Goal: Task Accomplishment & Management: Complete application form

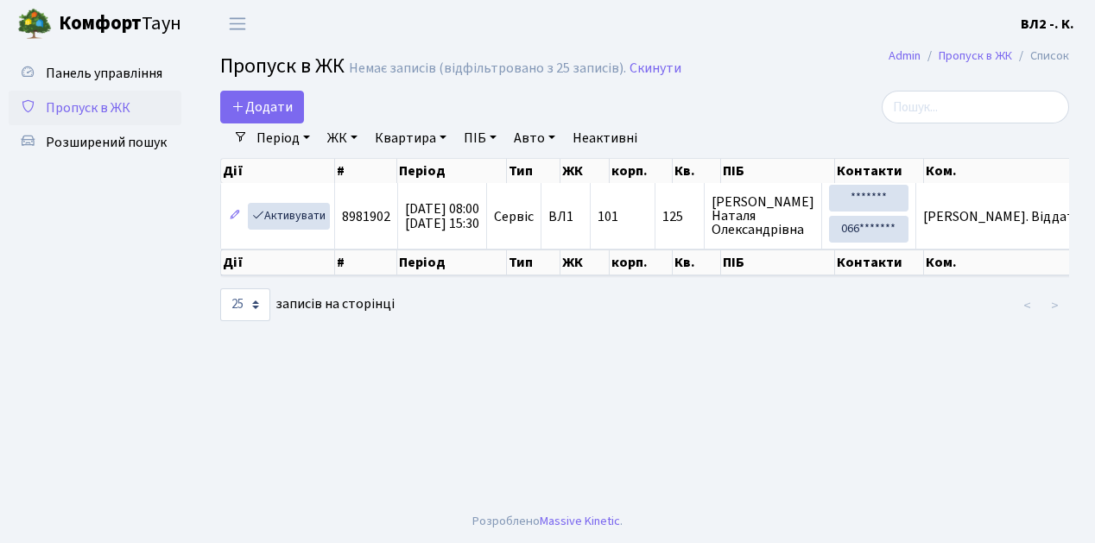
select select "25"
click at [275, 112] on span "Додати" at bounding box center [261, 107] width 61 height 19
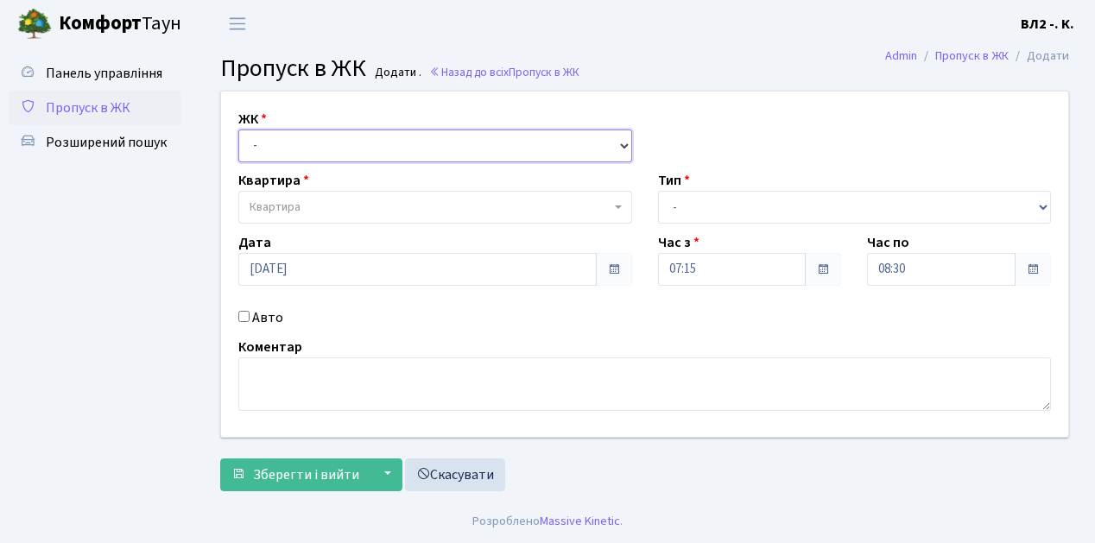
click at [278, 150] on select "- [STREET_ADDRESS][PERSON_NAME]" at bounding box center [435, 146] width 394 height 33
select select "317"
click at [238, 130] on select "- [STREET_ADDRESS][PERSON_NAME]" at bounding box center [435, 146] width 394 height 33
select select
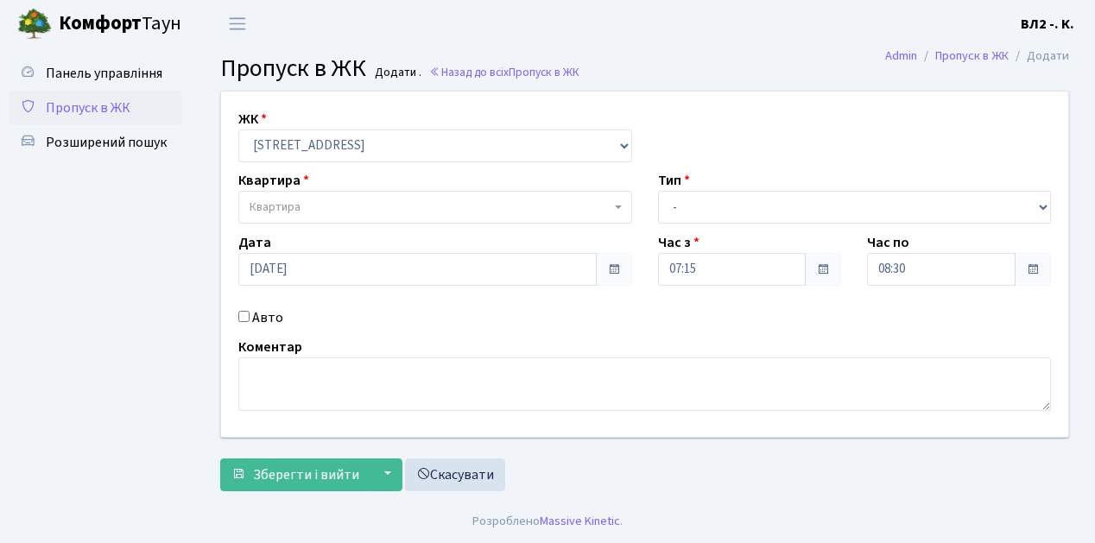
click at [307, 204] on span "Квартира" at bounding box center [430, 207] width 361 height 17
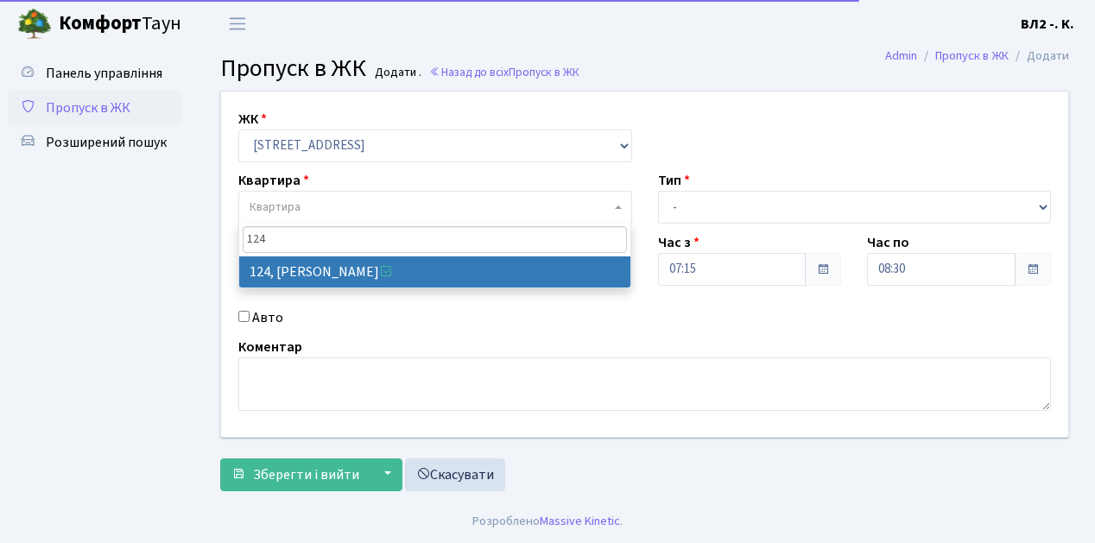
type input "124"
select select "38308"
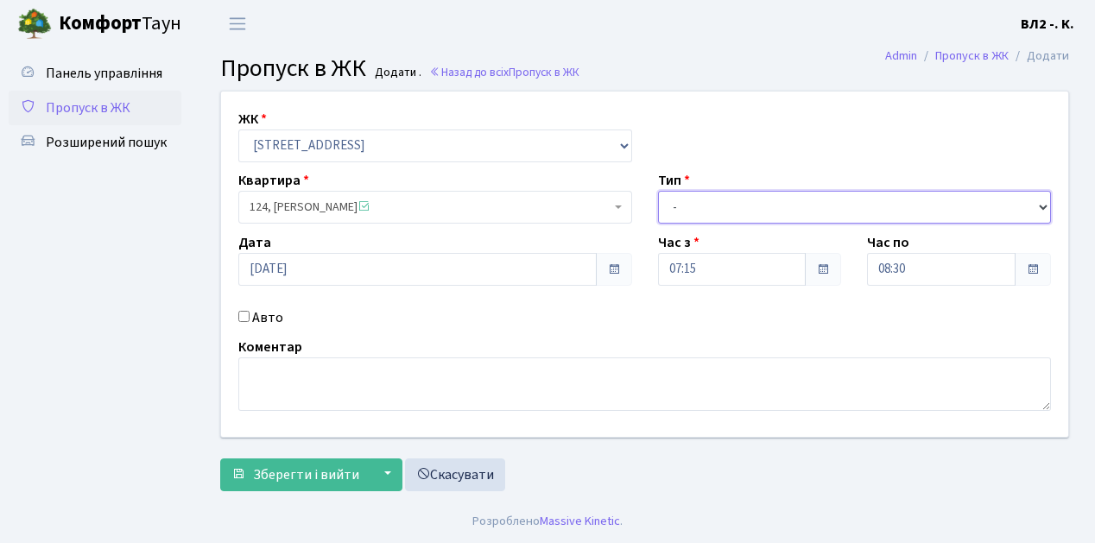
click at [711, 207] on select "- Доставка Таксі Гості Сервіс" at bounding box center [855, 207] width 394 height 33
select select "1"
click at [658, 191] on select "- Доставка Таксі Гості Сервіс" at bounding box center [855, 207] width 394 height 33
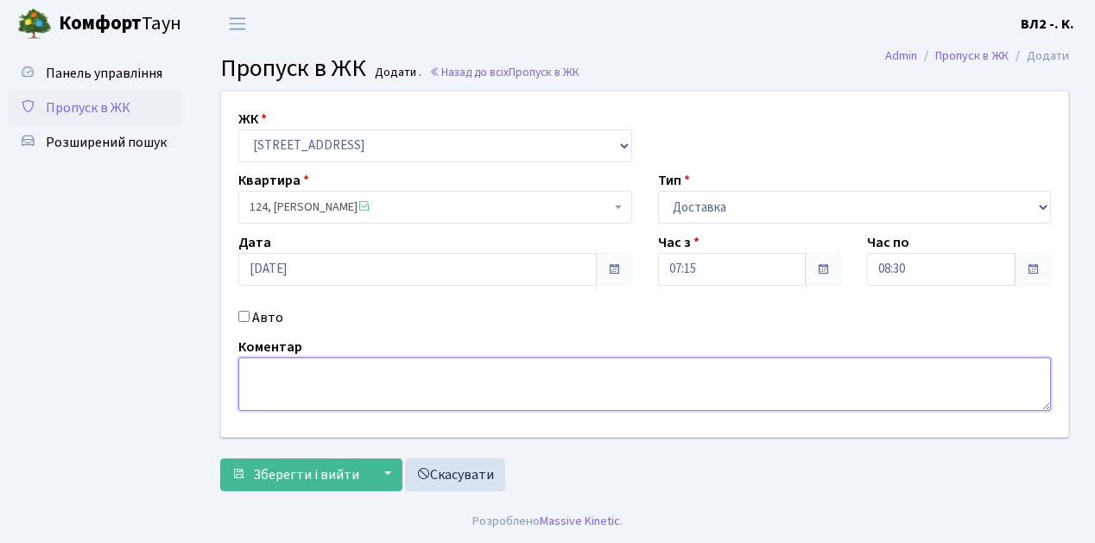
click at [254, 394] on textarea at bounding box center [644, 384] width 812 height 54
type textarea "Time Eat"
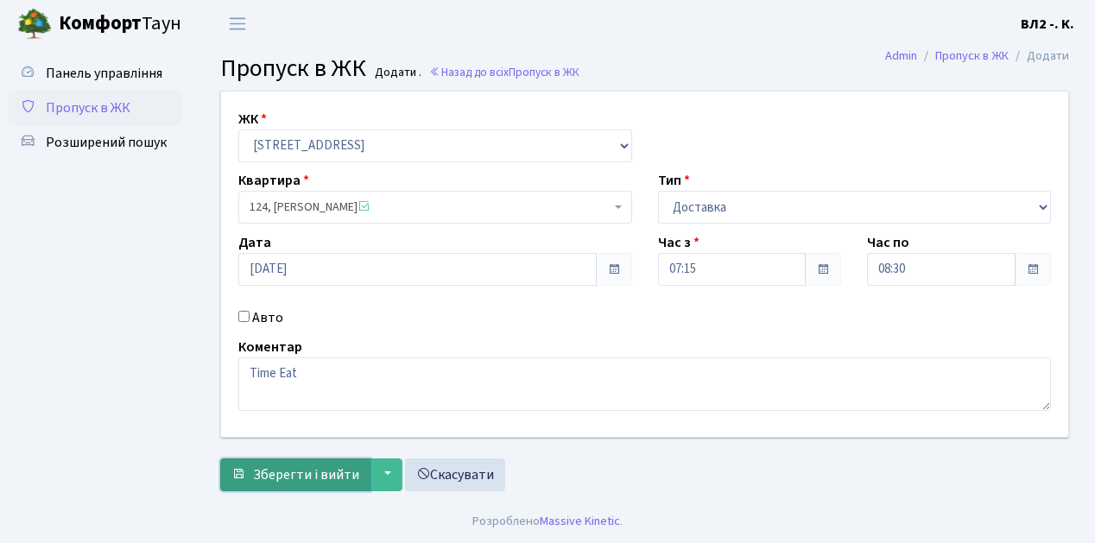
click at [287, 468] on span "Зберегти і вийти" at bounding box center [306, 474] width 106 height 19
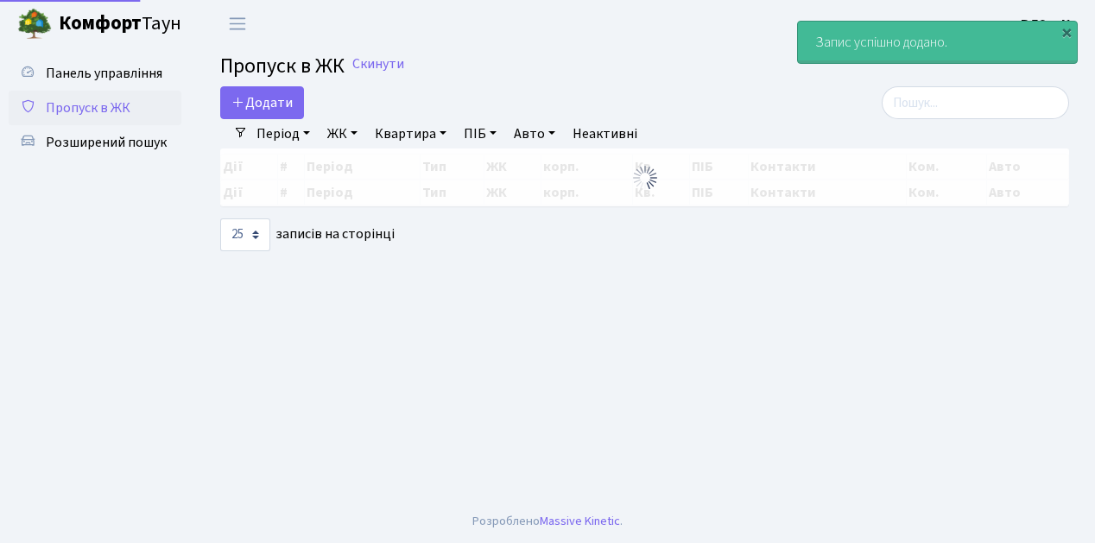
select select "25"
